Goal: Navigation & Orientation: Find specific page/section

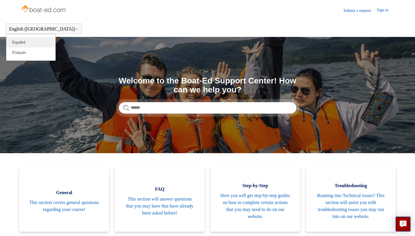
click at [33, 44] on link "Español" at bounding box center [30, 42] width 49 height 10
click at [29, 42] on link "Español" at bounding box center [30, 42] width 49 height 10
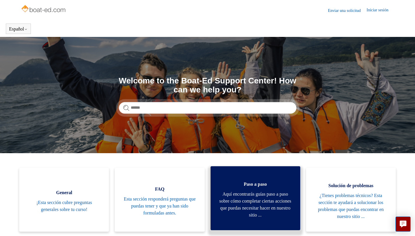
click at [272, 186] on span "Paso a paso" at bounding box center [255, 184] width 72 height 7
